Goal: Task Accomplishment & Management: Manage account settings

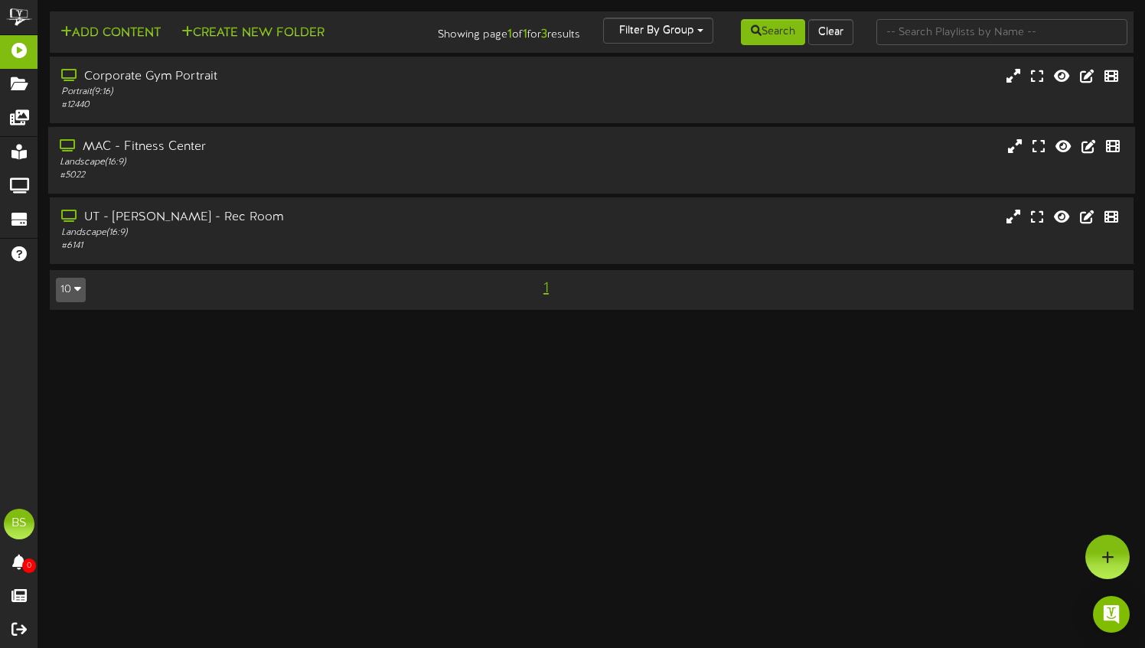
click at [364, 194] on div "MAC - Fitness Center Landscape ( 16:9 ) # 5022" at bounding box center [591, 160] width 1087 height 67
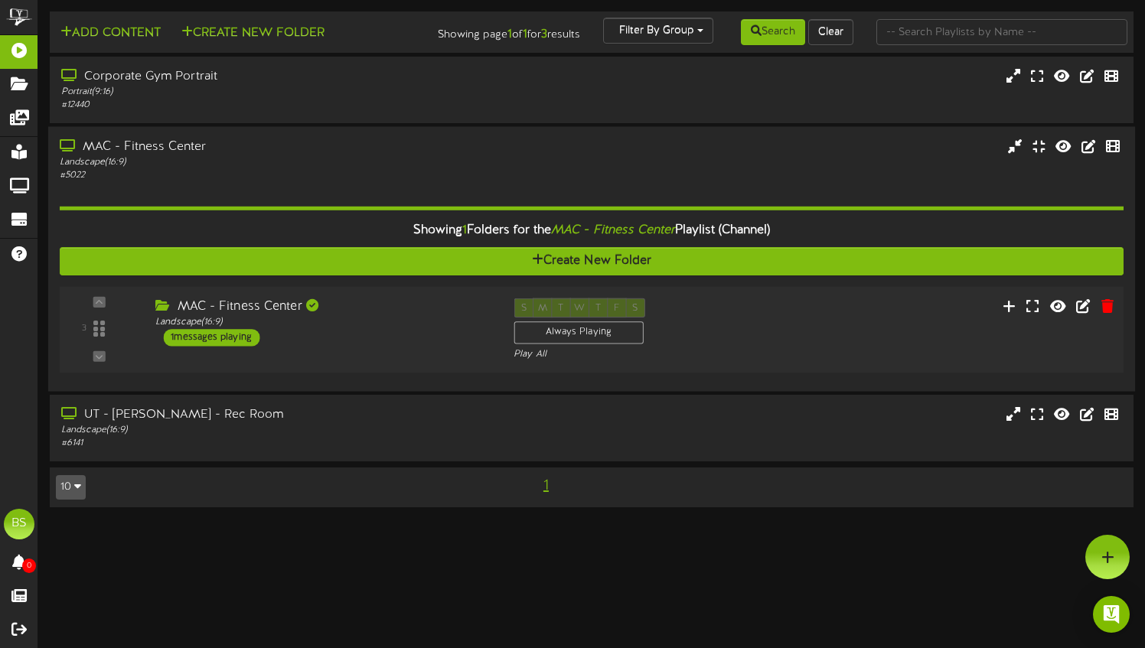
click at [811, 344] on div "3 ( 16:9" at bounding box center [591, 330] width 1075 height 63
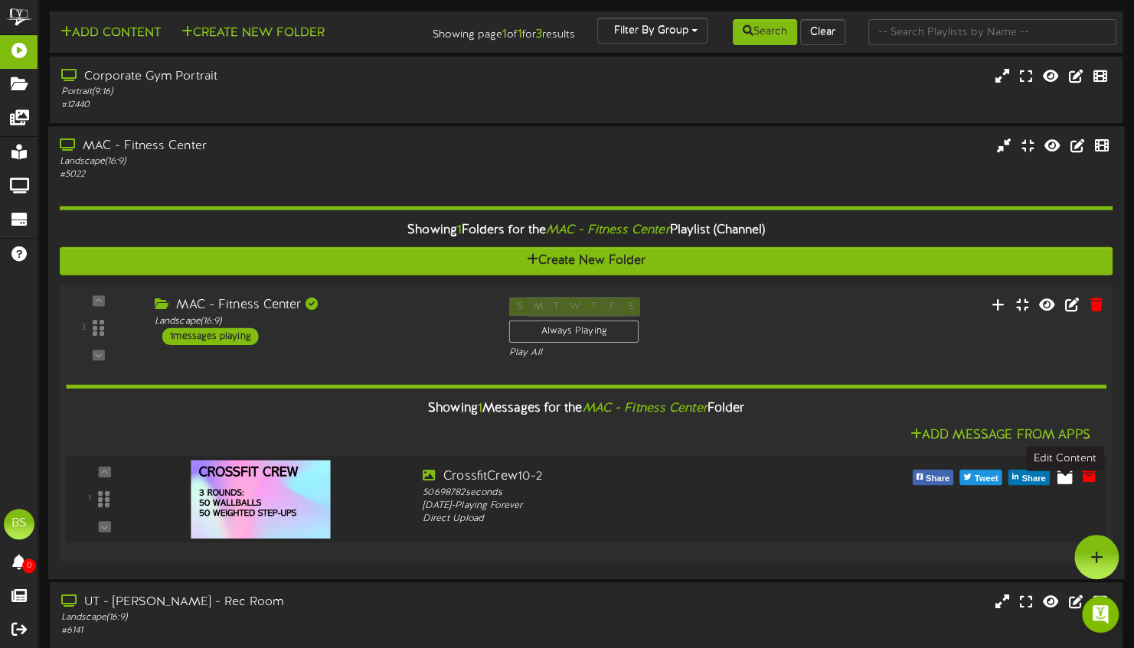
click at [1072, 484] on icon at bounding box center [1063, 475] width 15 height 17
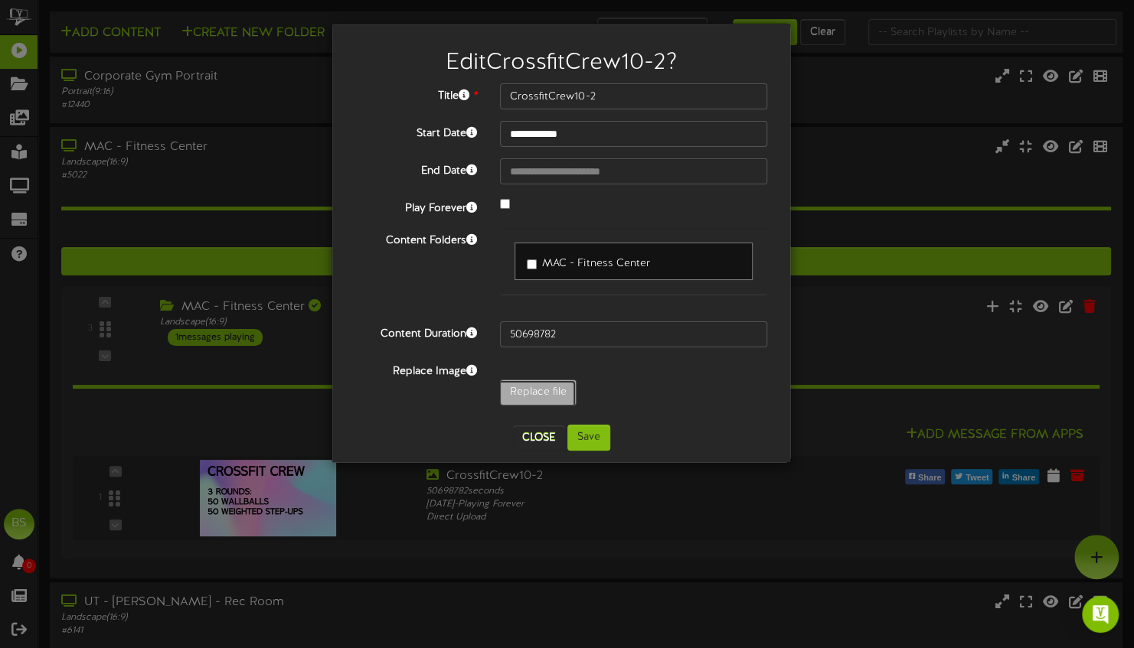
type input "**********"
type input "WT5-7"
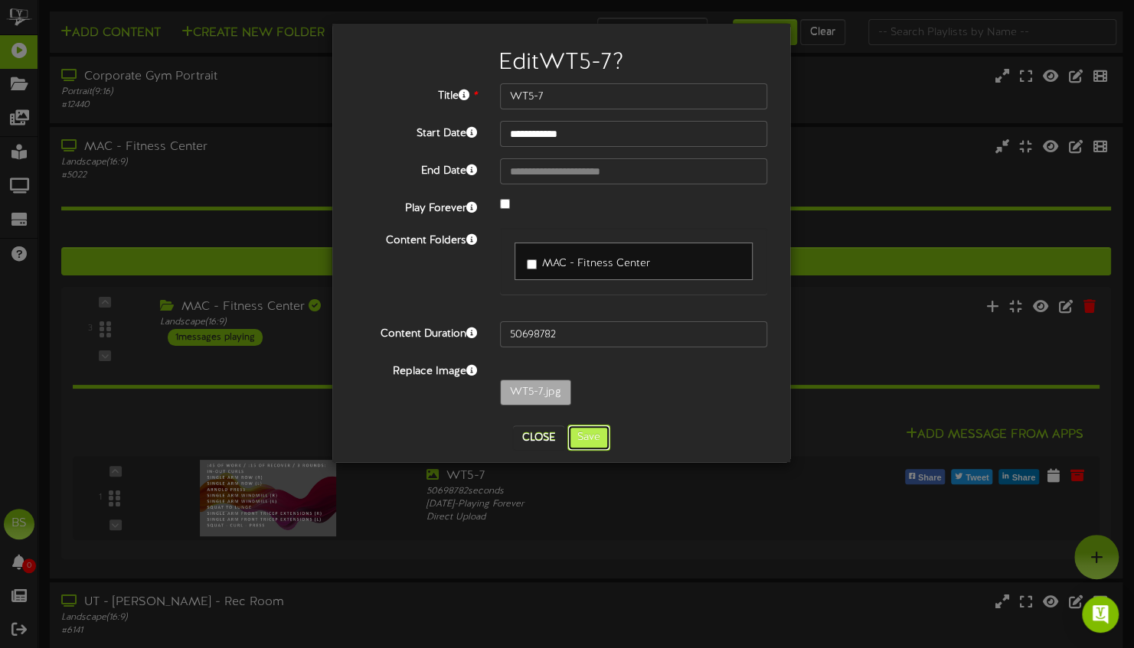
click at [585, 442] on button "Save" at bounding box center [588, 438] width 43 height 26
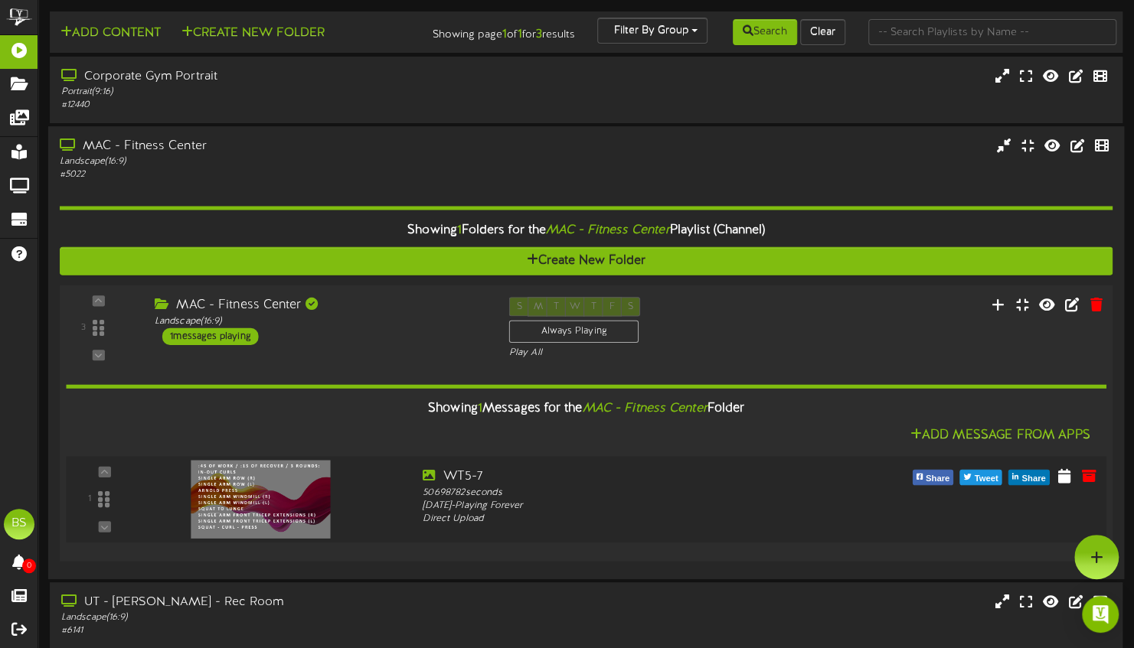
click at [224, 505] on img at bounding box center [260, 499] width 139 height 78
